Goal: Transaction & Acquisition: Obtain resource

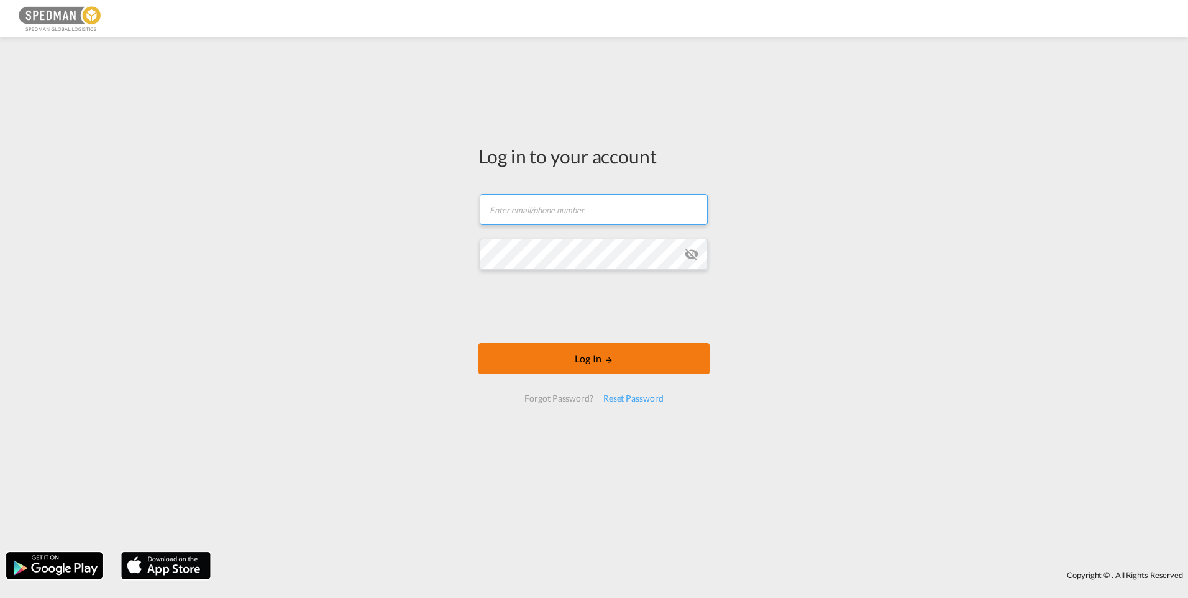
type input "[PERSON_NAME][EMAIL_ADDRESS][DOMAIN_NAME]"
click at [582, 363] on button "Log In" at bounding box center [593, 358] width 231 height 31
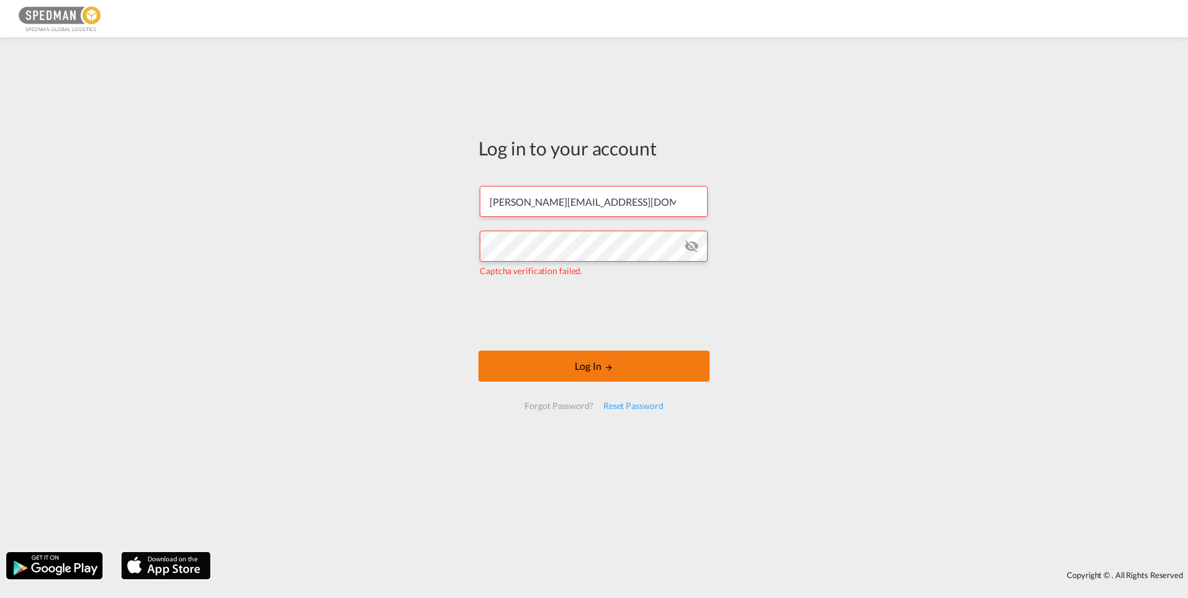
click at [601, 371] on button "Log In" at bounding box center [593, 365] width 231 height 31
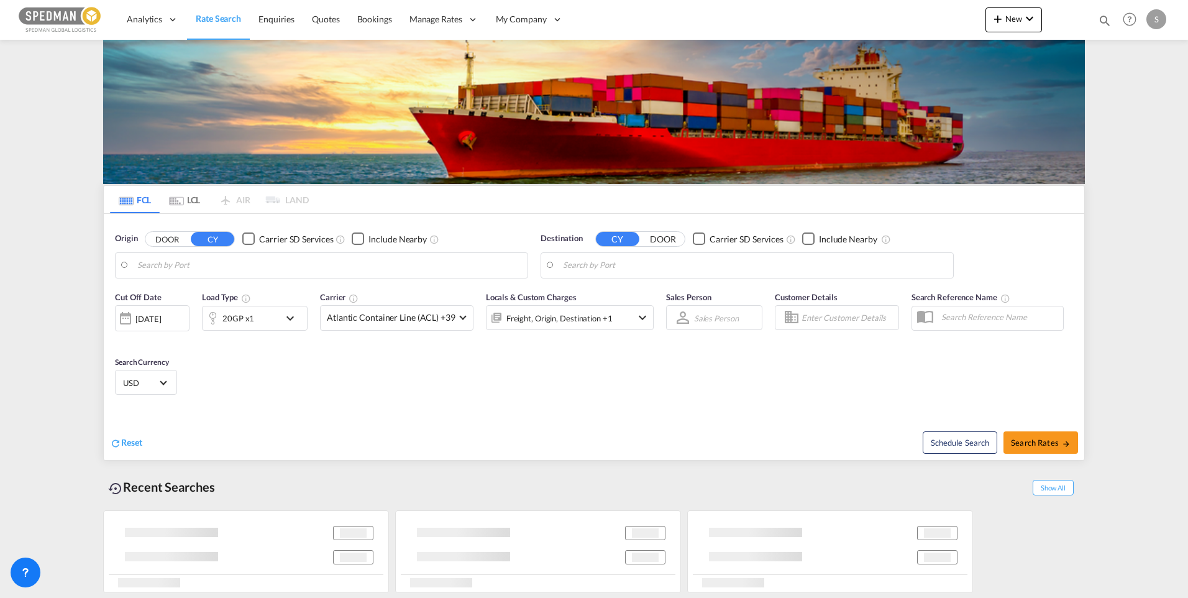
click at [220, 266] on body "Analytics Dashboard Rate Search Enquiries Quotes Bookings" at bounding box center [594, 299] width 1188 height 598
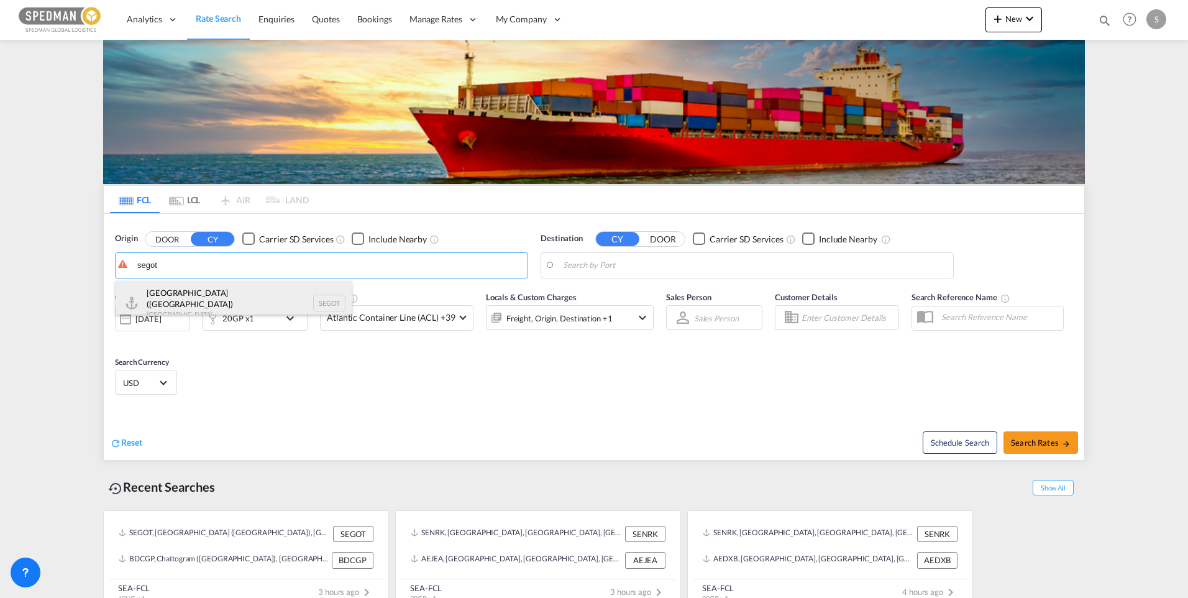
click at [179, 307] on div "[GEOGRAPHIC_DATA] ([GEOGRAPHIC_DATA]) [GEOGRAPHIC_DATA] SEGOT" at bounding box center [234, 303] width 236 height 45
type input "[GEOGRAPHIC_DATA] ([GEOGRAPHIC_DATA]), [GEOGRAPHIC_DATA]"
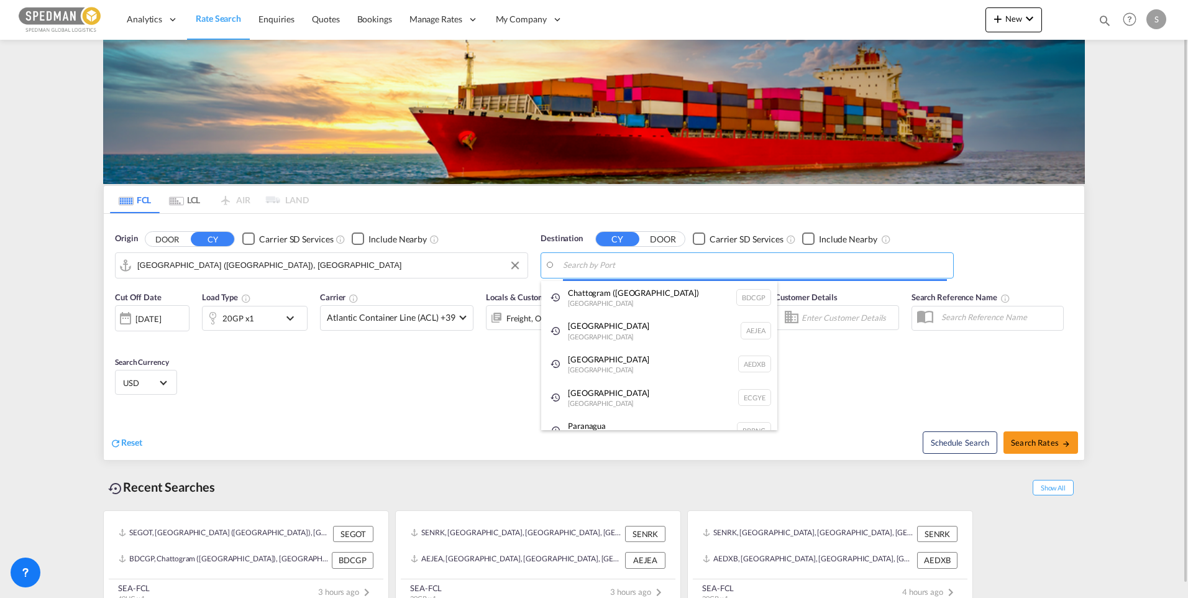
click at [673, 263] on body "Analytics Dashboard Rate Search Enquiries Quotes Bookings" at bounding box center [594, 299] width 1188 height 598
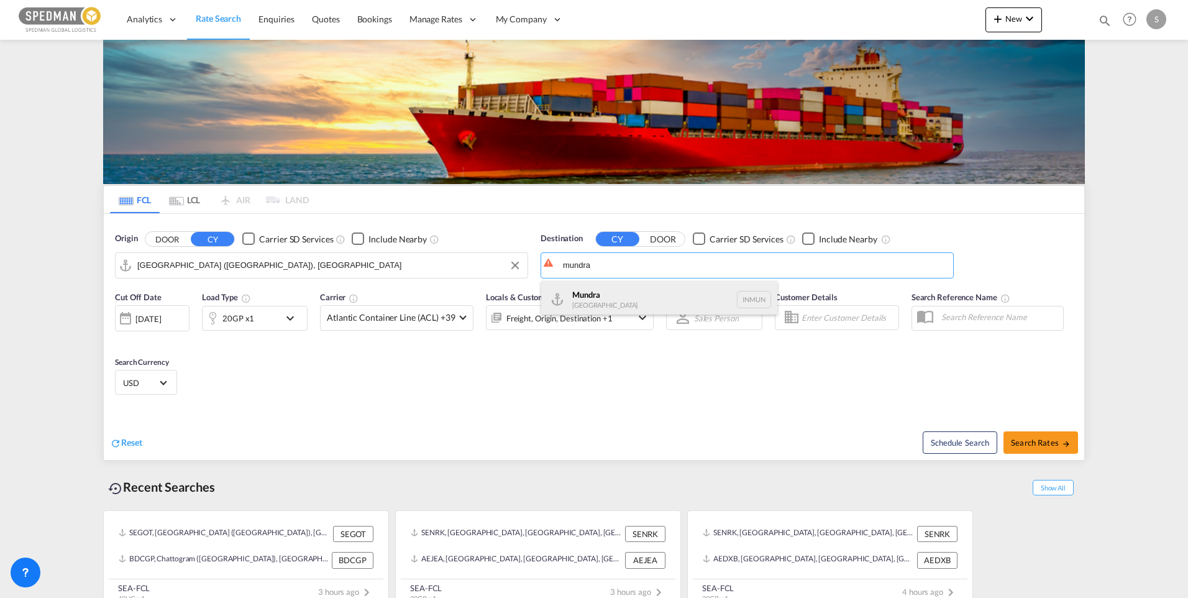
click at [616, 295] on div "Mundra [GEOGRAPHIC_DATA] INMUN" at bounding box center [659, 299] width 236 height 37
type input "Mundra, INMUN"
click at [188, 316] on div "[DATE]" at bounding box center [152, 318] width 75 height 26
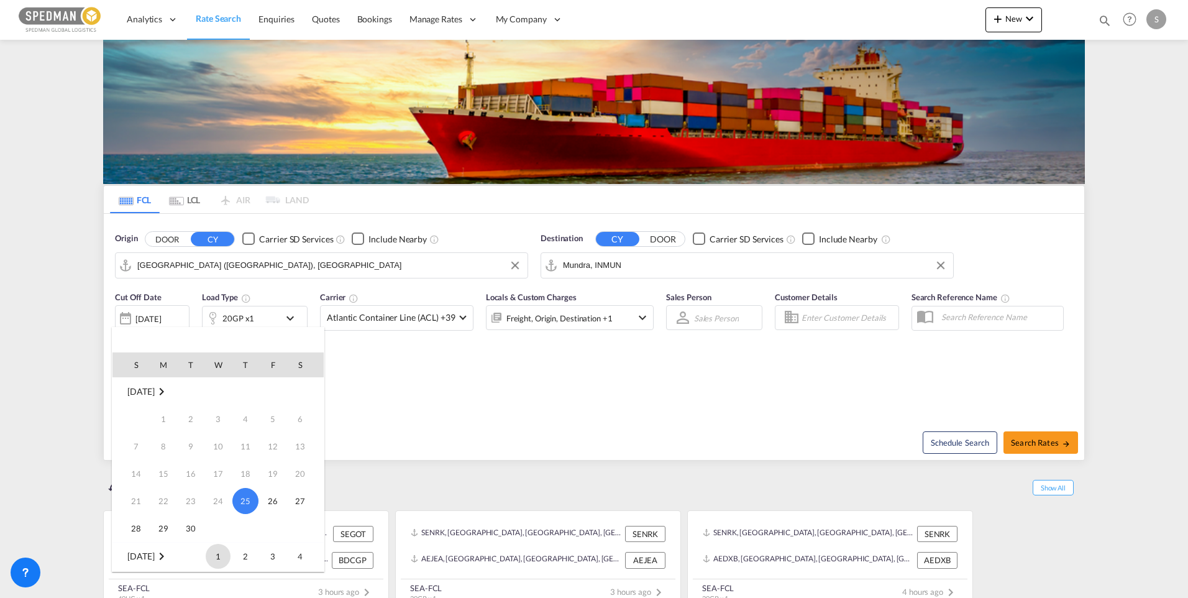
click at [219, 561] on span "1" at bounding box center [218, 556] width 25 height 25
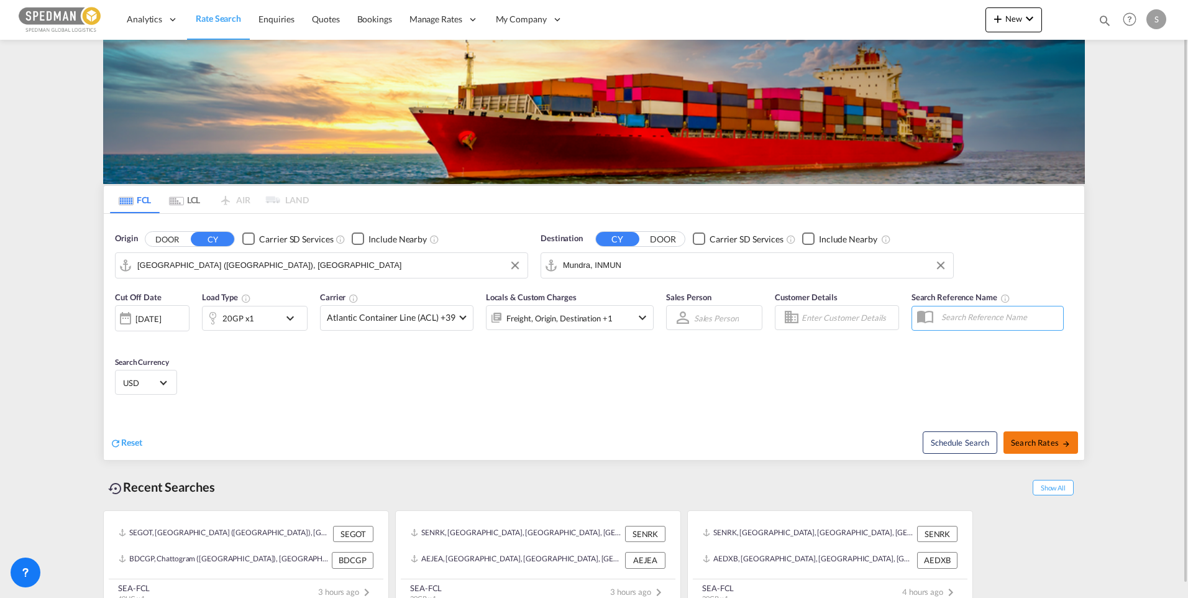
click at [1033, 443] on span "Search Rates" at bounding box center [1041, 442] width 60 height 10
type input "SEGOT to INMUN / [DATE]"
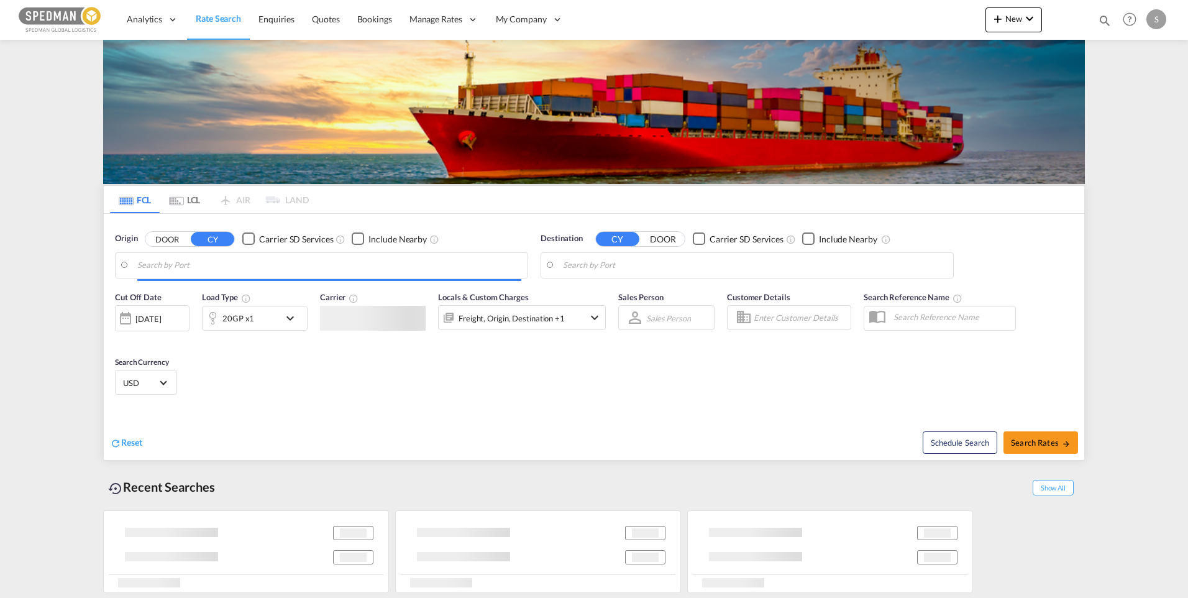
type input "Gothenburg (Goteborg), SEGOT"
type input "Mundra, INMUN"
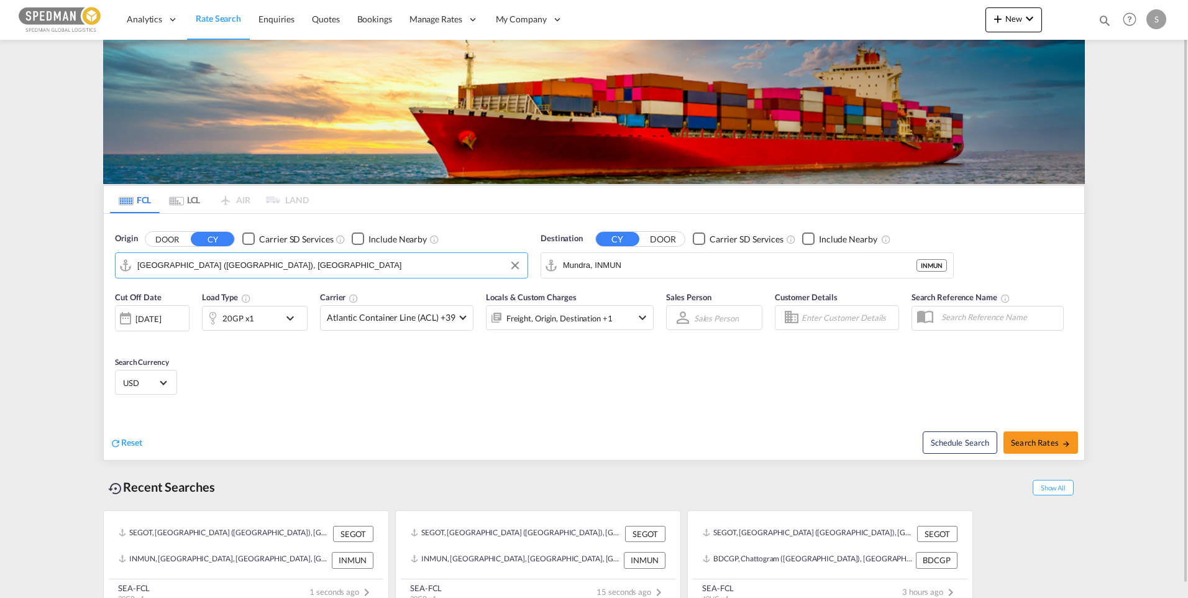
click at [199, 265] on input "Gothenburg (Goteborg), SEGOT" at bounding box center [329, 265] width 384 height 19
click at [198, 295] on div "Helsingborg Sweden SEHEL" at bounding box center [234, 299] width 236 height 37
type input "Helsingborg, SEHEL"
click at [161, 319] on div "[DATE]" at bounding box center [147, 318] width 25 height 11
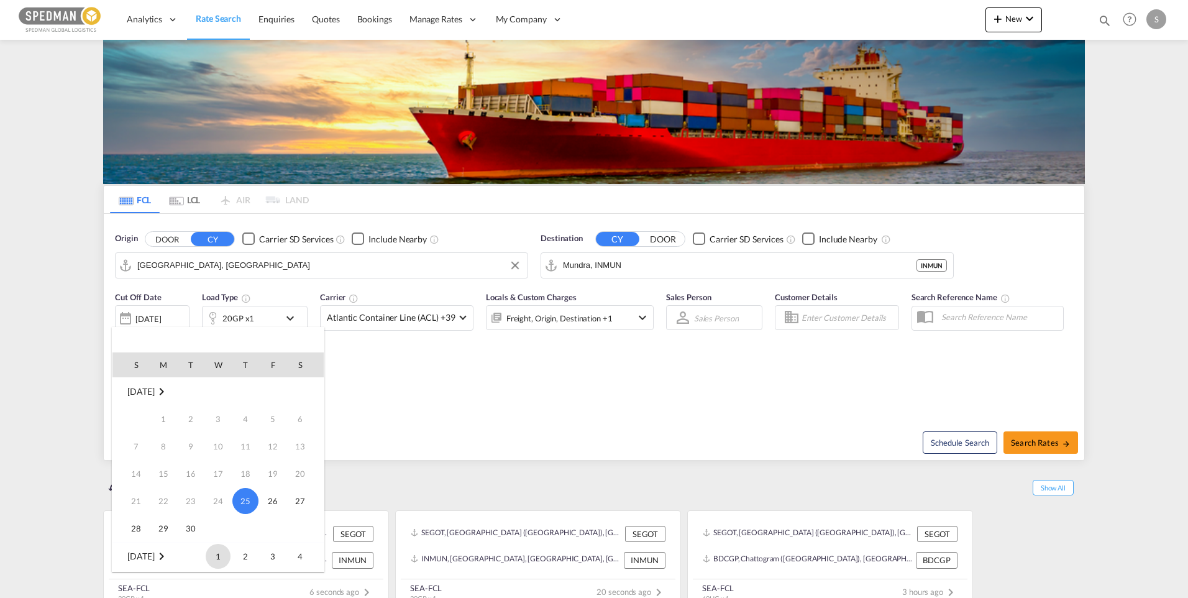
click at [222, 555] on span "1" at bounding box center [218, 556] width 25 height 25
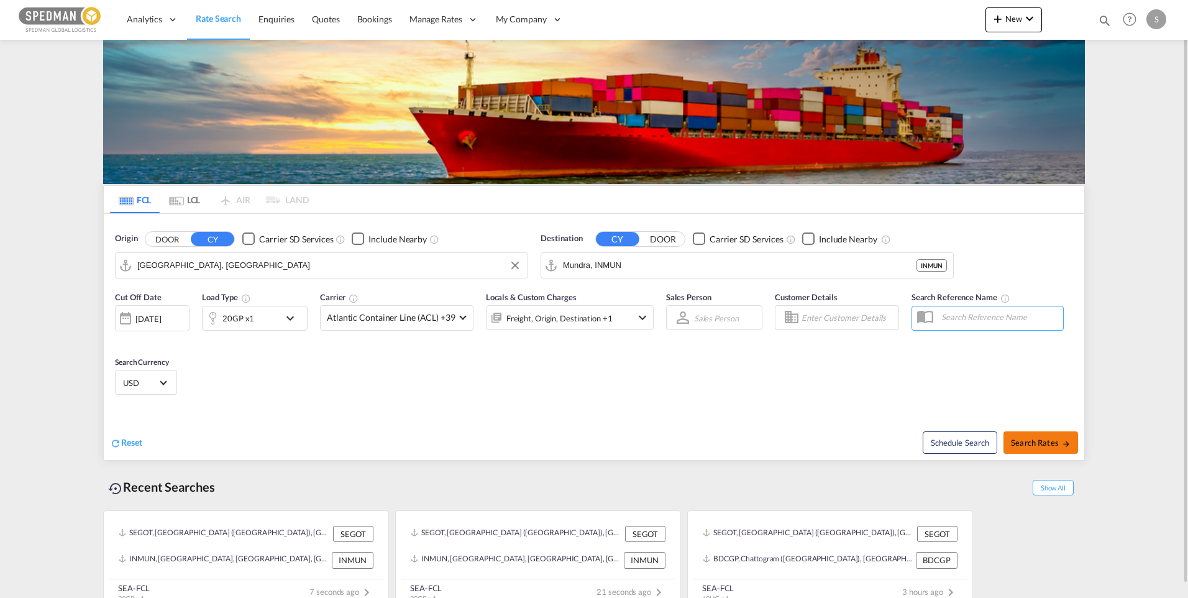
click at [1029, 433] on button "Search Rates" at bounding box center [1040, 442] width 75 height 22
type input "SEHEL to INMUN / 1 Oct 2025"
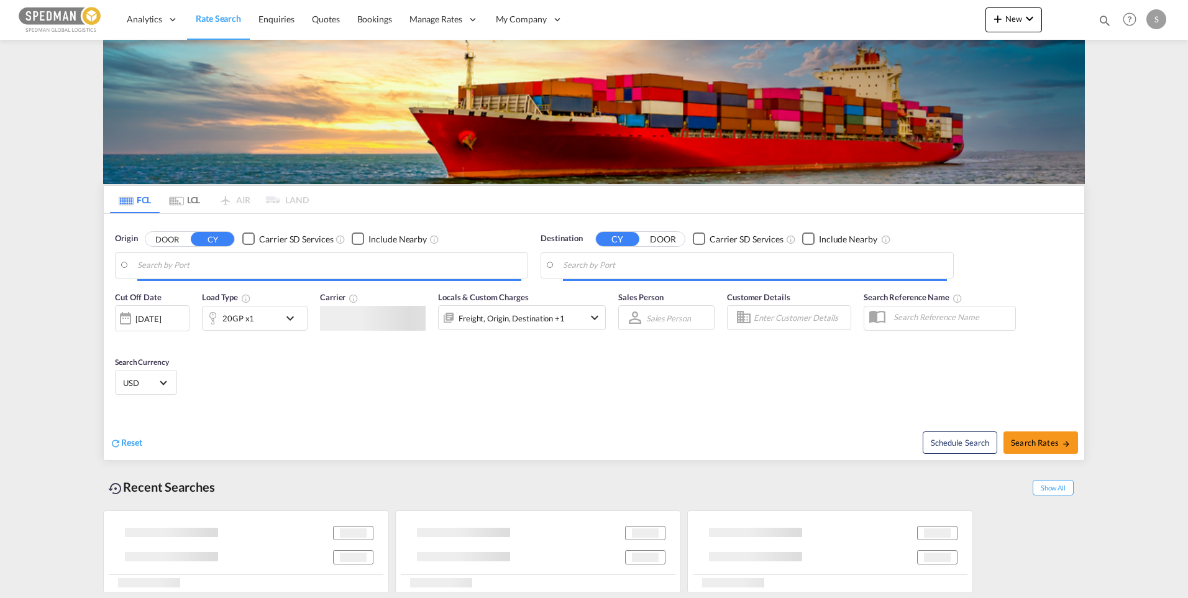
type input "Sodertalje, SESOE"
type input "Jeddah, SAJED"
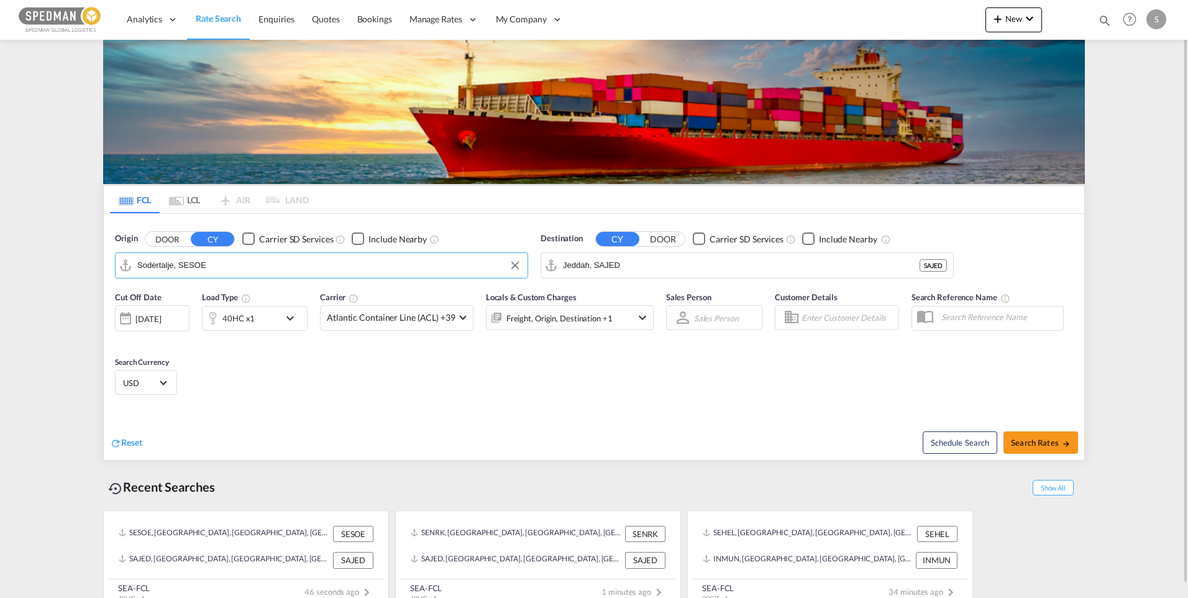
drag, startPoint x: 248, startPoint y: 267, endPoint x: 127, endPoint y: 267, distance: 121.1
click at [127, 267] on md-input-container "Sodertalje, SESOE" at bounding box center [322, 265] width 412 height 25
drag, startPoint x: 170, startPoint y: 267, endPoint x: 189, endPoint y: 268, distance: 19.3
click at [189, 268] on input "Sodertalje, SESOE" at bounding box center [329, 265] width 384 height 19
drag, startPoint x: 184, startPoint y: 265, endPoint x: 123, endPoint y: 267, distance: 61.5
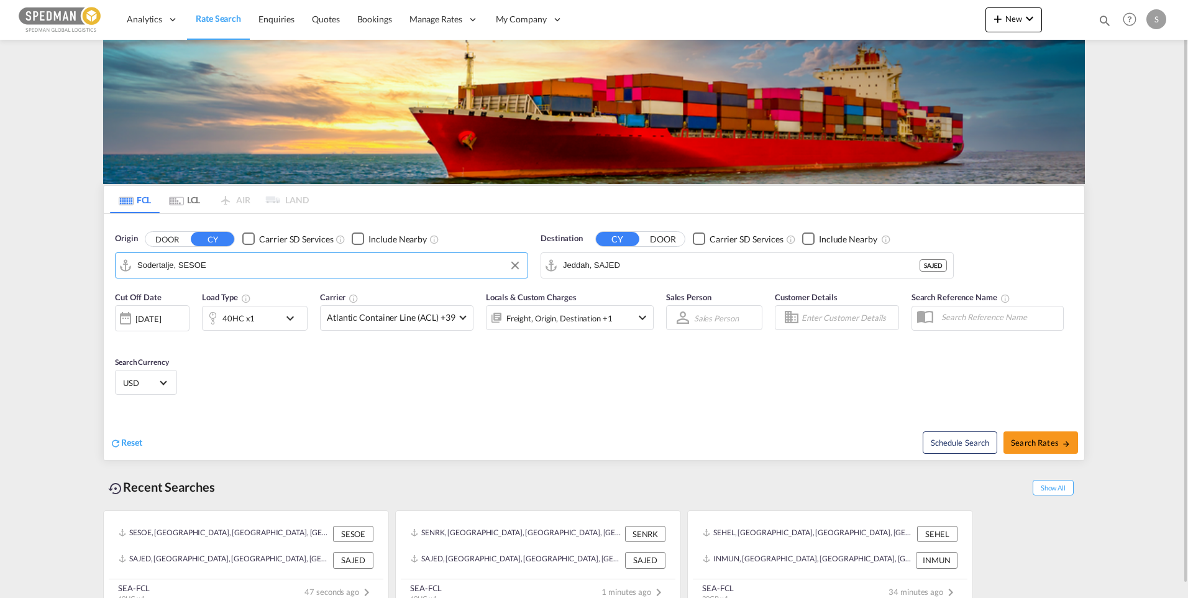
click at [121, 267] on md-input-container "Sodertalje, SESOE" at bounding box center [322, 265] width 412 height 25
click at [200, 289] on div "[GEOGRAPHIC_DATA] ([GEOGRAPHIC_DATA]) [GEOGRAPHIC_DATA] SEGOT" at bounding box center [234, 303] width 236 height 45
type input "[GEOGRAPHIC_DATA] ([GEOGRAPHIC_DATA]), [GEOGRAPHIC_DATA]"
click at [161, 322] on div "[DATE]" at bounding box center [147, 318] width 25 height 11
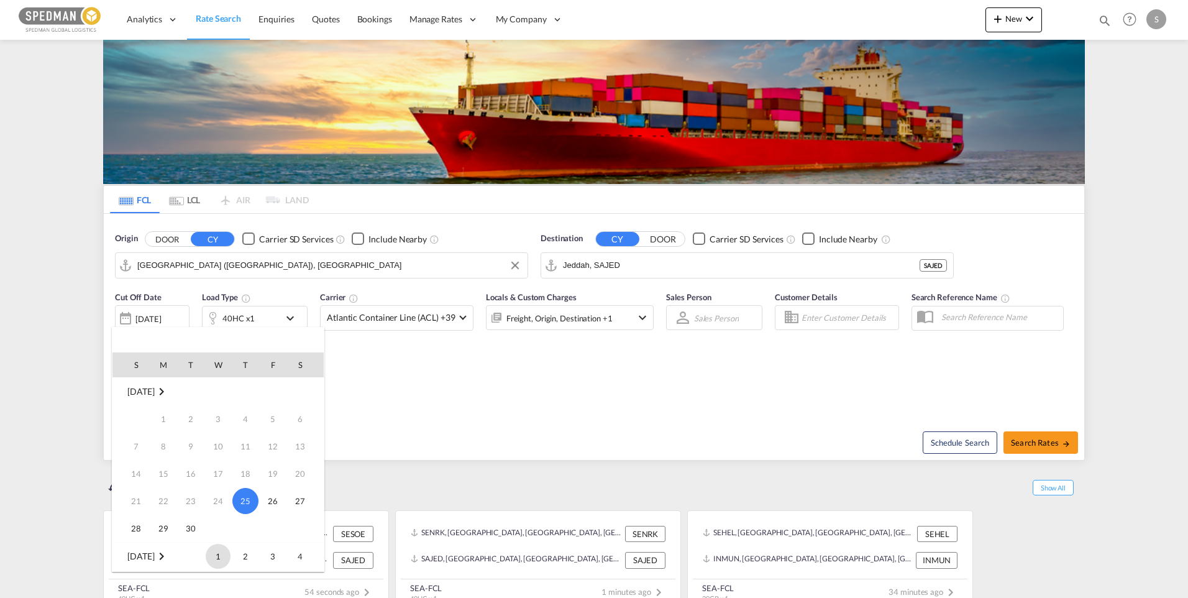
click at [216, 552] on span "1" at bounding box center [218, 556] width 25 height 25
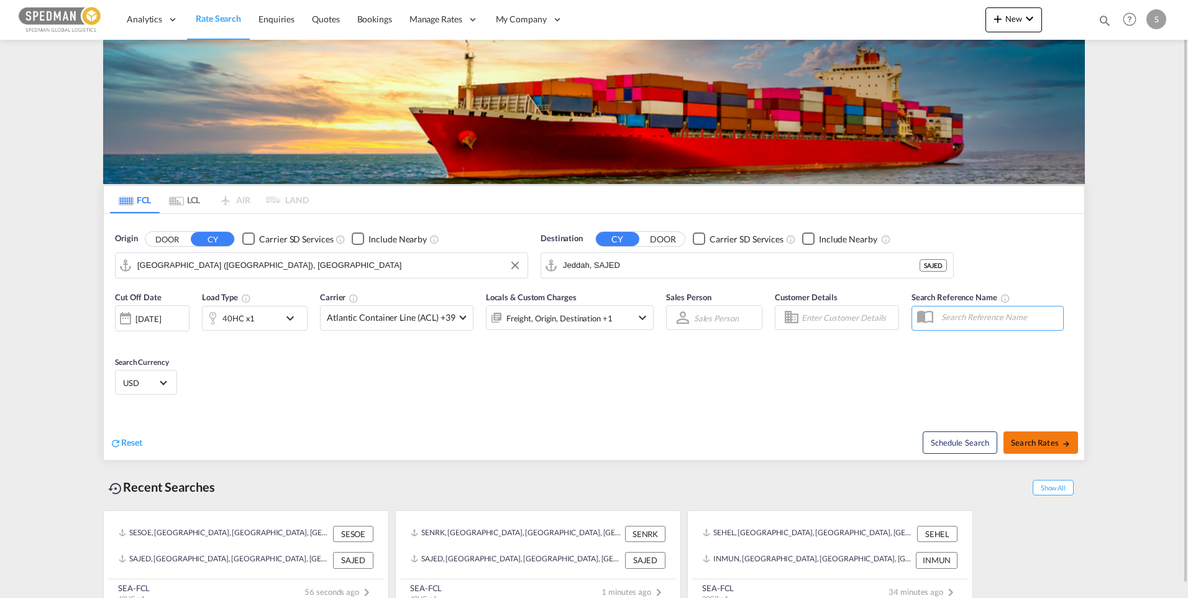
click at [1055, 449] on button "Search Rates" at bounding box center [1040, 442] width 75 height 22
type input "SEGOT to SAJED / 1 Oct 2025"
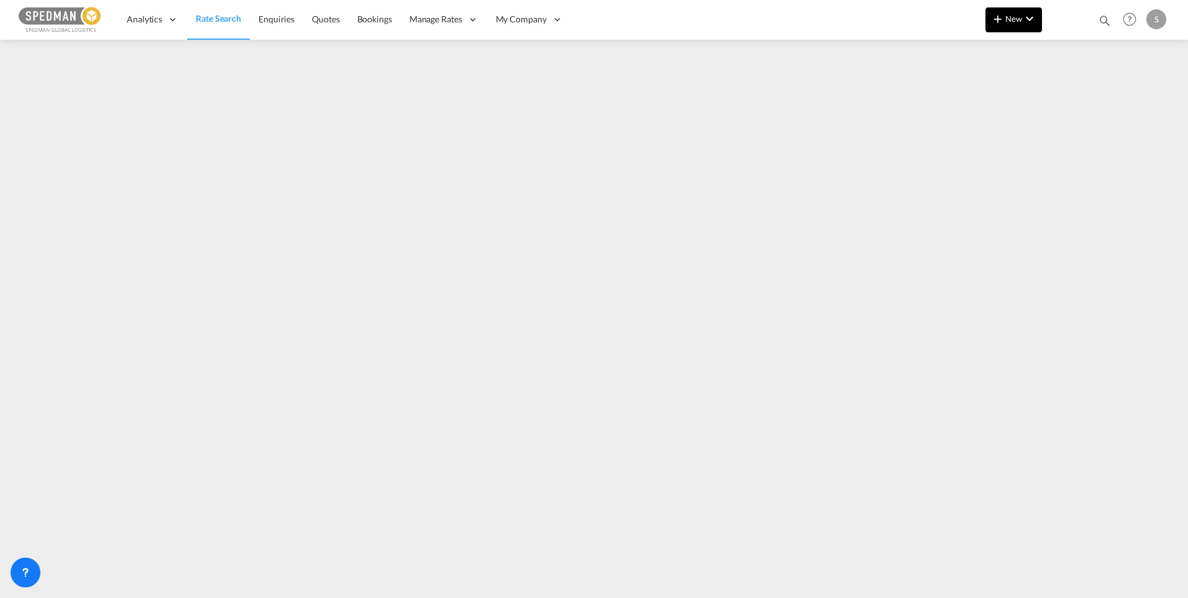
click at [1033, 23] on md-icon "icon-chevron-down" at bounding box center [1029, 18] width 15 height 15
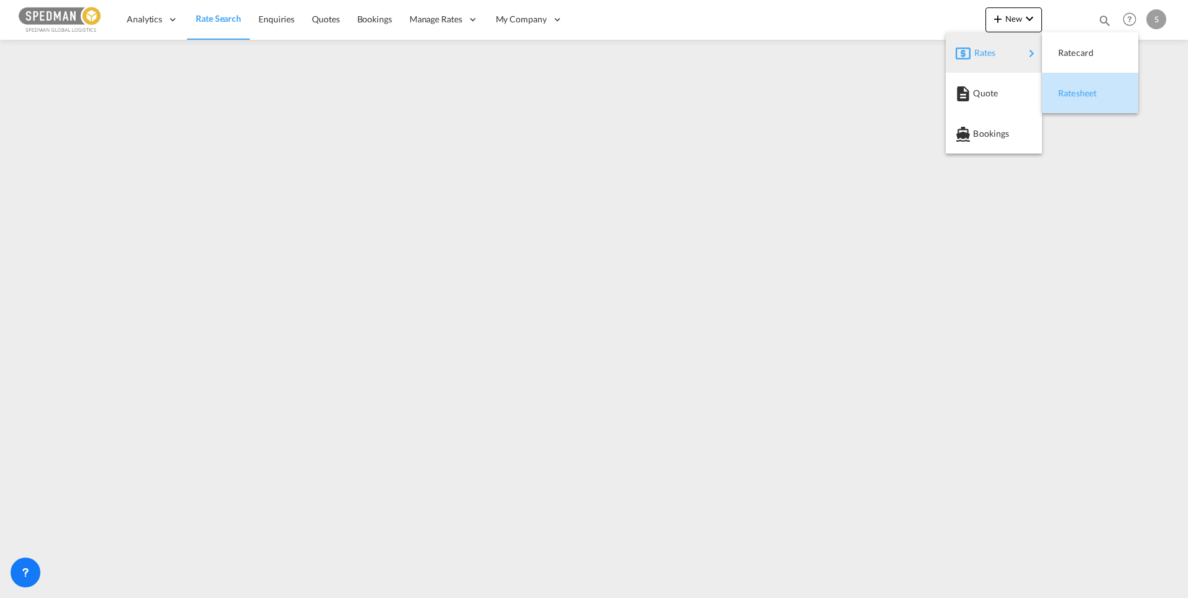
click at [1070, 87] on span "Ratesheet" at bounding box center [1065, 93] width 14 height 25
